Goal: Task Accomplishment & Management: Manage account settings

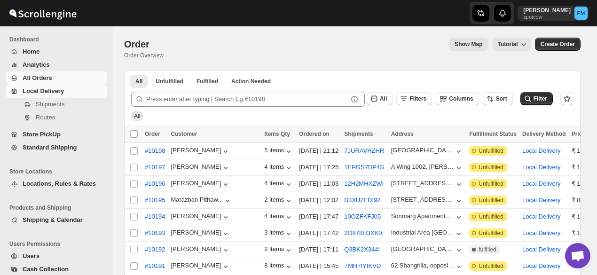
click at [45, 90] on span "Local Delivery" at bounding box center [43, 90] width 41 height 7
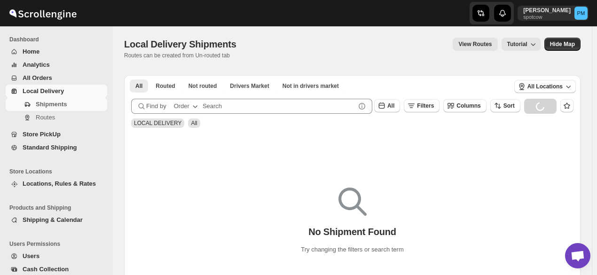
click at [45, 77] on span "All Orders" at bounding box center [38, 77] width 30 height 7
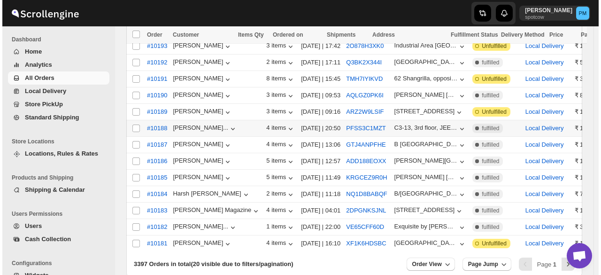
scroll to position [235, 0]
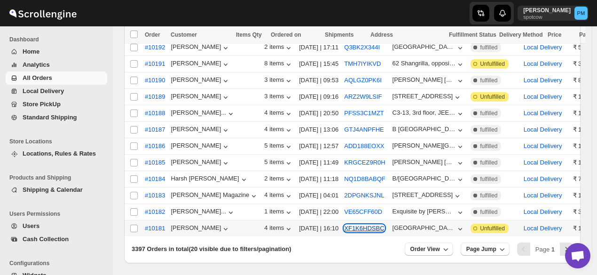
click at [344, 225] on button "XF1K6HDSBC" at bounding box center [364, 228] width 40 height 7
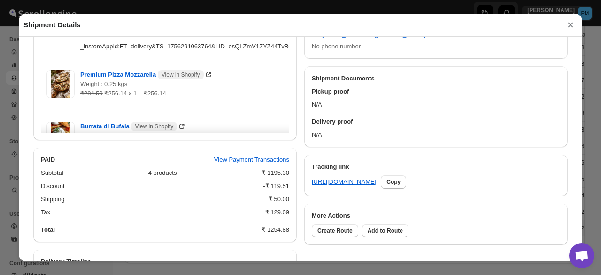
scroll to position [491, 0]
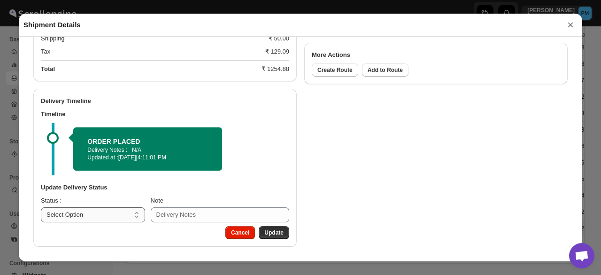
click at [99, 217] on select "Select Option PICKED UP OUT FOR DELIVERY RESCHEDULE DELIVERED CANCELLED" at bounding box center [93, 214] width 104 height 15
click at [105, 218] on select "Select Option PICKED UP OUT FOR DELIVERY RESCHEDULE DELIVERED CANCELLED" at bounding box center [93, 214] width 104 height 15
select select "PICKED_UP"
click at [41, 207] on select "Select Option PICKED UP OUT FOR DELIVERY RESCHEDULE DELIVERED CANCELLED" at bounding box center [93, 214] width 104 height 15
click at [267, 230] on span "Pick Products" at bounding box center [265, 233] width 38 height 8
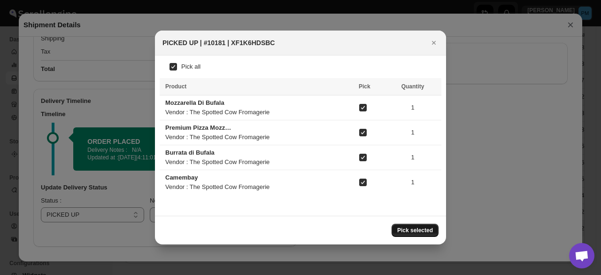
click at [412, 228] on span "Pick selected" at bounding box center [415, 230] width 36 height 8
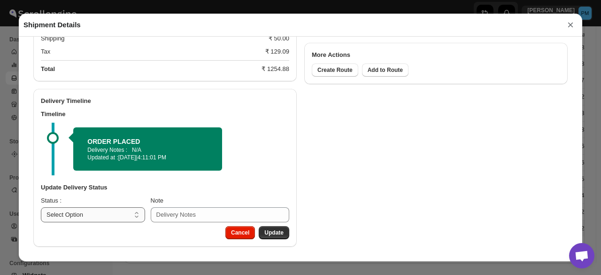
scroll to position [461, 0]
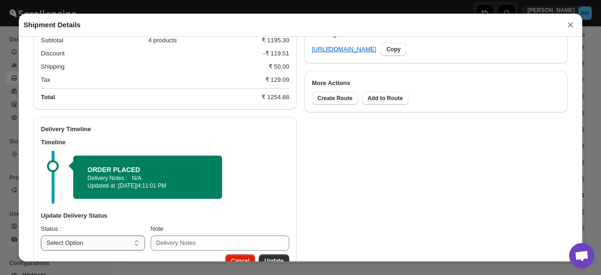
click at [116, 235] on select "Select Option PICKED UP OUT FOR DELIVERY RESCHEDULE DELIVERED CANCELLED" at bounding box center [93, 242] width 104 height 15
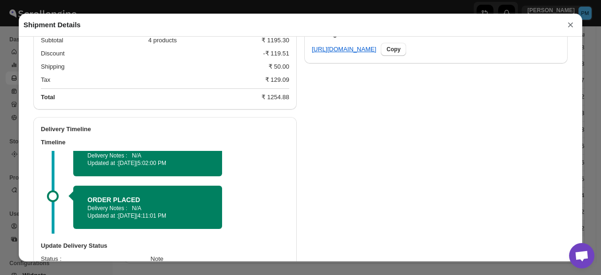
scroll to position [521, 0]
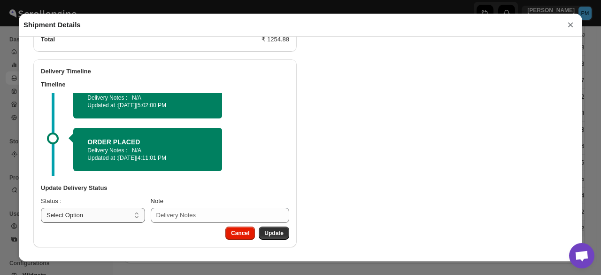
click at [101, 217] on select "Select Option PICKED UP OUT FOR DELIVERY RESCHEDULE DELIVERED CANCELLED" at bounding box center [93, 215] width 104 height 15
click at [104, 204] on div "Status :" at bounding box center [93, 200] width 104 height 9
click at [106, 217] on select "Select Option PICKED UP OUT FOR DELIVERY RESCHEDULE DELIVERED CANCELLED" at bounding box center [93, 215] width 104 height 15
select select "OUT_FOR_DELIVERY"
click at [41, 208] on select "Select Option PICKED UP OUT FOR DELIVERY RESCHEDULE DELIVERED CANCELLED" at bounding box center [93, 215] width 104 height 15
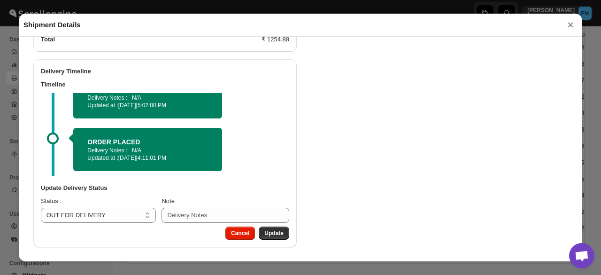
click at [279, 231] on span "Update" at bounding box center [273, 233] width 19 height 8
select select
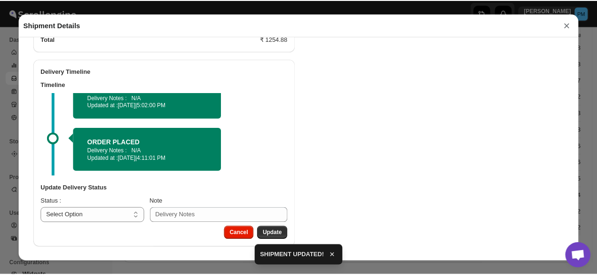
scroll to position [461, 0]
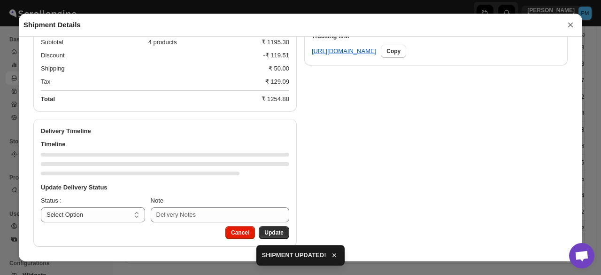
click at [570, 27] on button "×" at bounding box center [571, 24] width 14 height 13
